Goal: Task Accomplishment & Management: Use online tool/utility

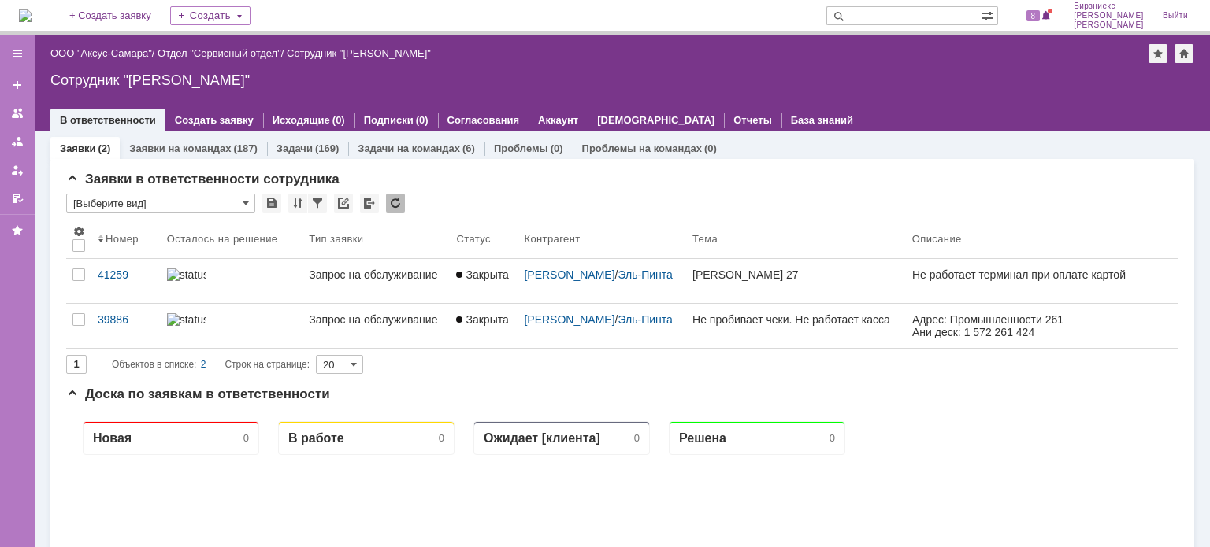
click at [316, 145] on div "(169)" at bounding box center [327, 149] width 24 height 12
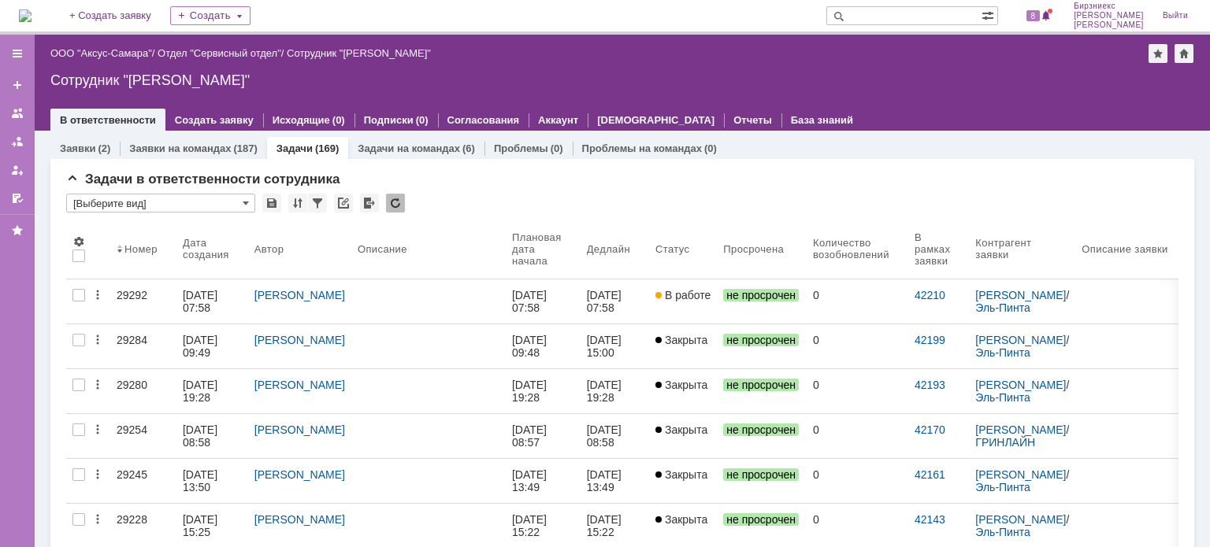
click at [400, 295] on div at bounding box center [429, 295] width 142 height 13
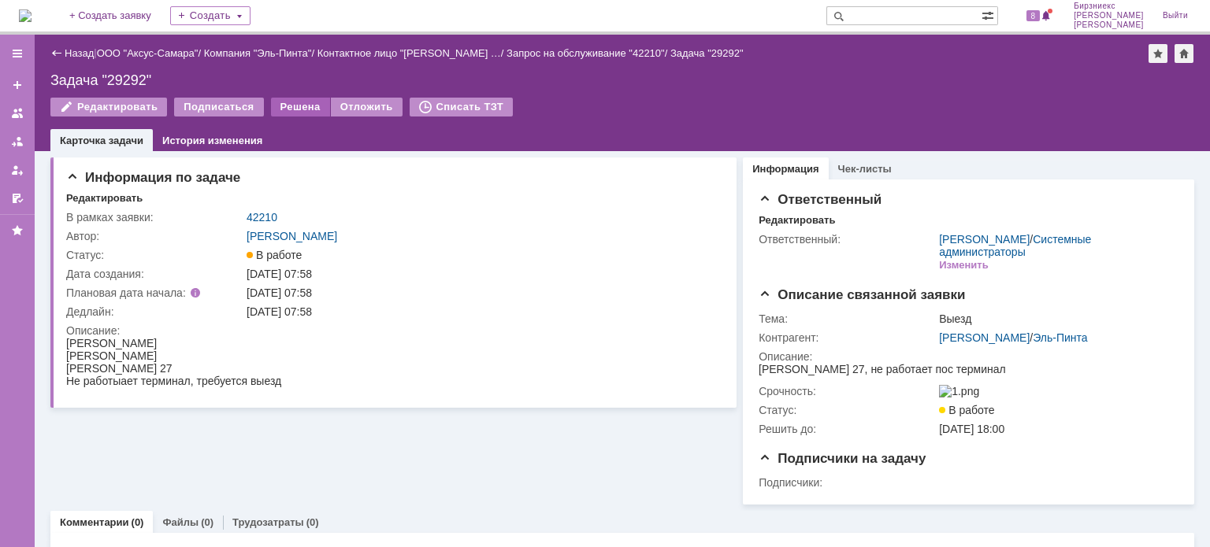
click at [280, 110] on div "Решена" at bounding box center [300, 107] width 59 height 19
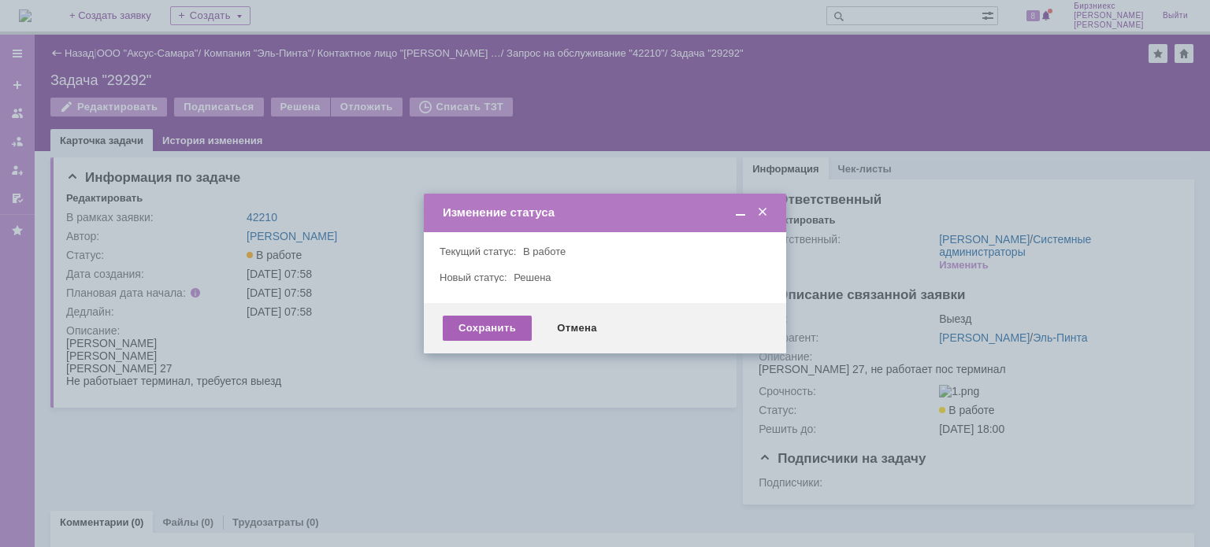
click at [469, 334] on div "Сохранить" at bounding box center [487, 328] width 89 height 25
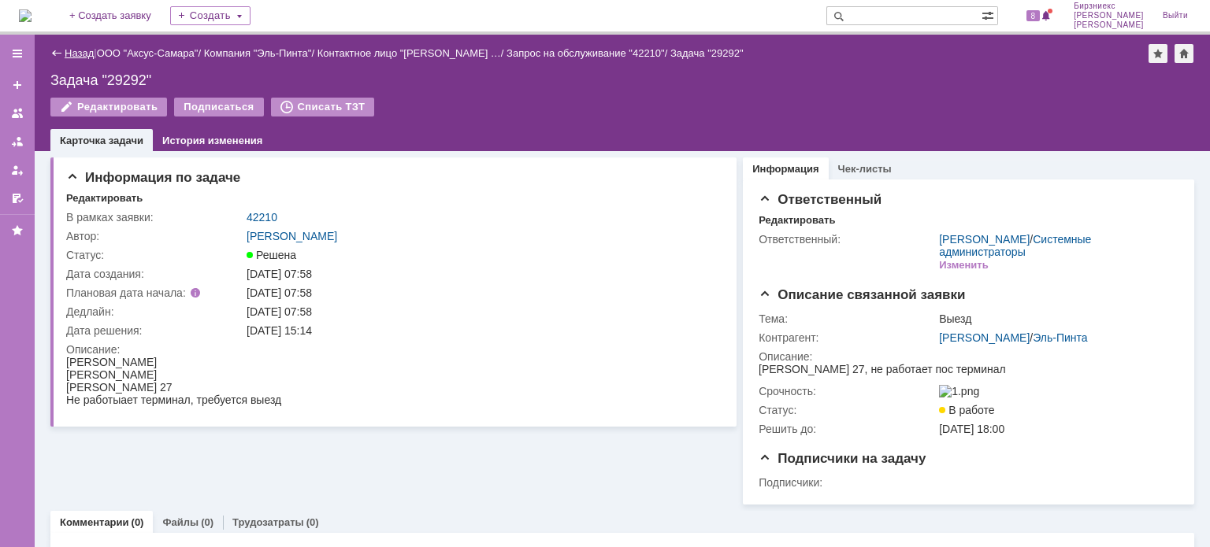
click at [84, 47] on link "Назад" at bounding box center [79, 53] width 29 height 12
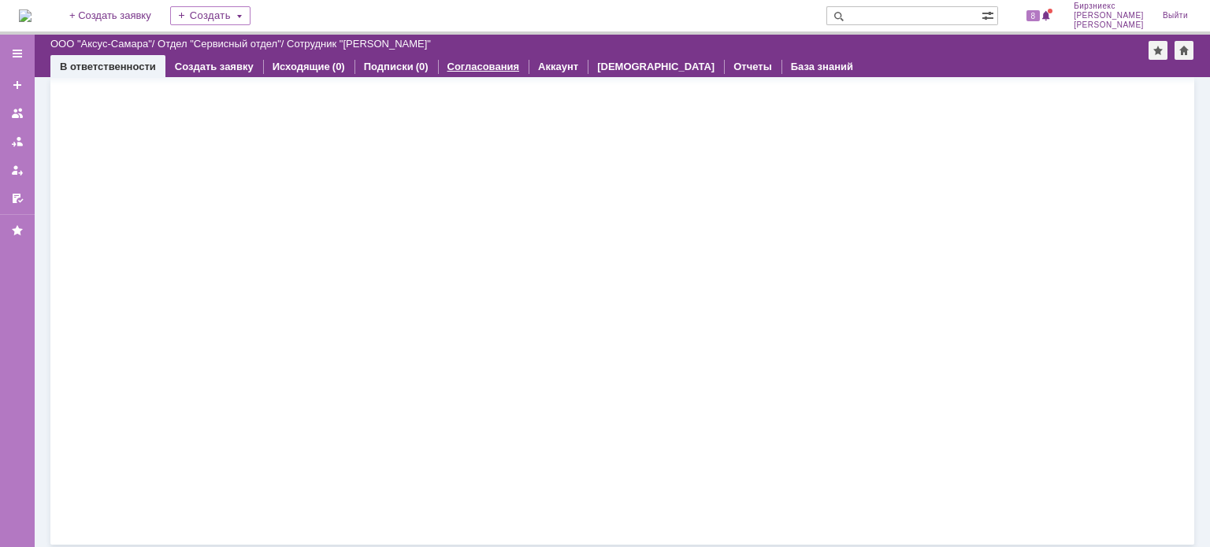
click at [438, 70] on div "Согласования" at bounding box center [483, 66] width 91 height 23
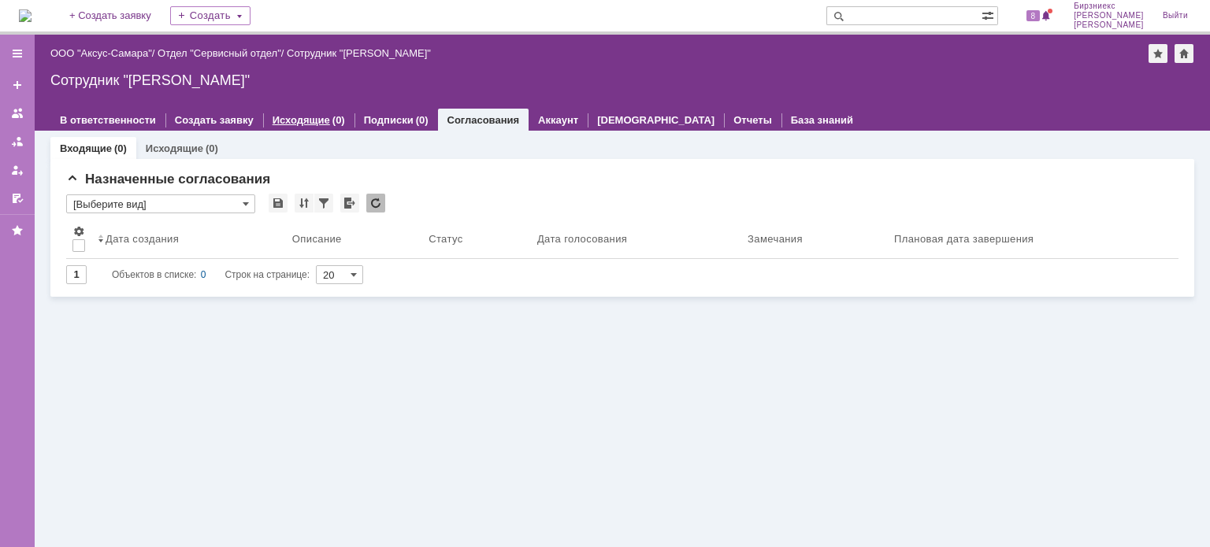
click at [286, 110] on div "Исходящие (0)" at bounding box center [308, 120] width 91 height 23
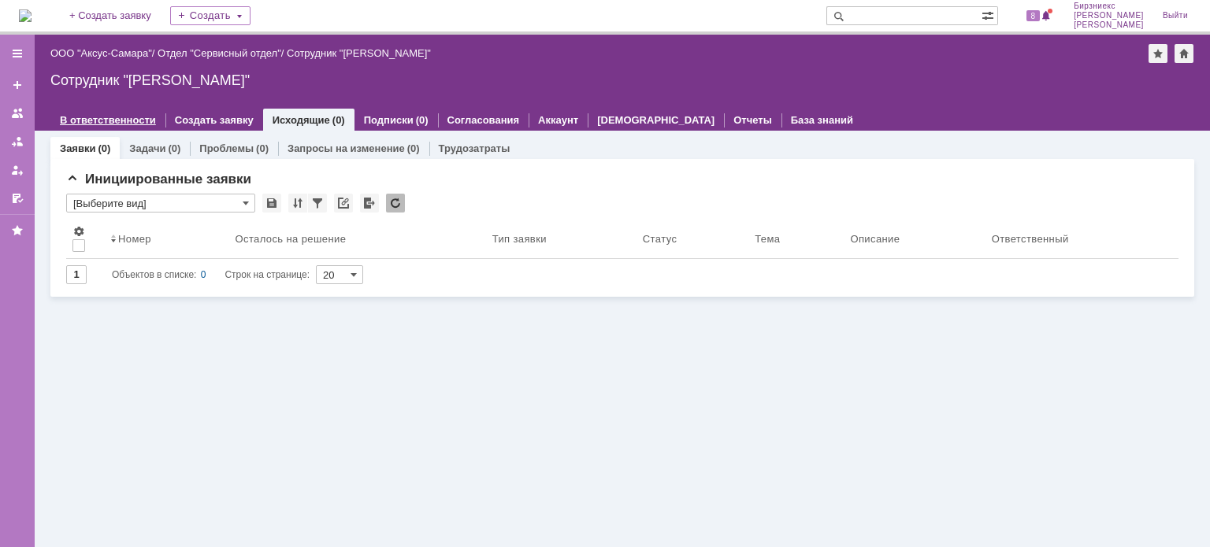
click at [70, 114] on link "В ответственности" at bounding box center [108, 120] width 96 height 12
